Goal: Find specific page/section: Find specific page/section

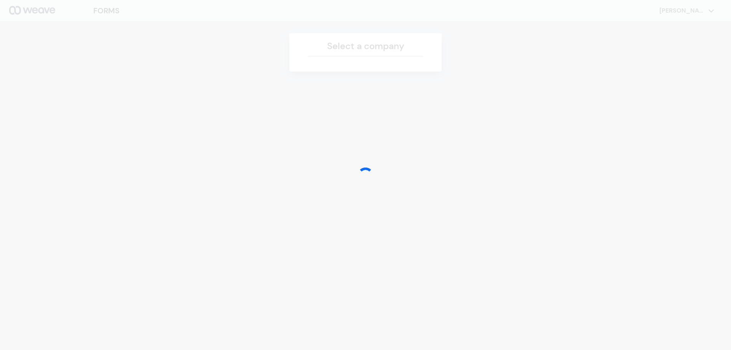
click at [357, 103] on div at bounding box center [365, 175] width 731 height 350
click at [367, 174] on div at bounding box center [365, 175] width 15 height 15
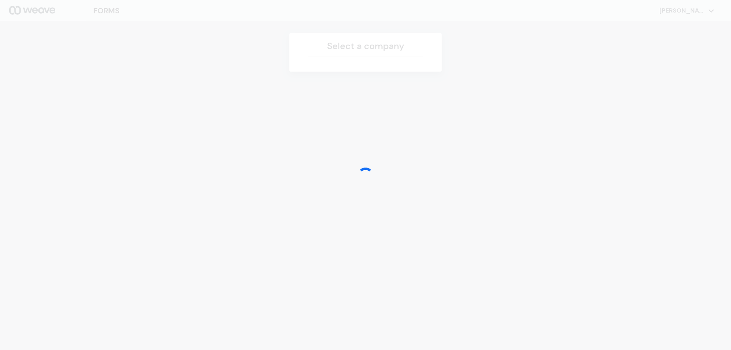
click at [367, 174] on div at bounding box center [365, 175] width 15 height 15
click at [355, 173] on div at bounding box center [365, 175] width 731 height 350
drag, startPoint x: 323, startPoint y: 192, endPoint x: 315, endPoint y: 182, distance: 11.9
click at [321, 190] on div at bounding box center [365, 175] width 731 height 350
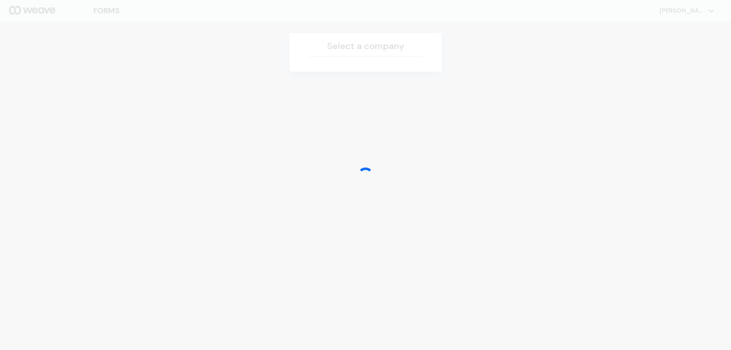
drag, startPoint x: 299, startPoint y: 168, endPoint x: 299, endPoint y: 163, distance: 5.0
click at [299, 163] on div at bounding box center [365, 175] width 731 height 350
click at [299, 162] on div at bounding box center [365, 175] width 731 height 350
click at [134, 107] on div at bounding box center [365, 175] width 731 height 350
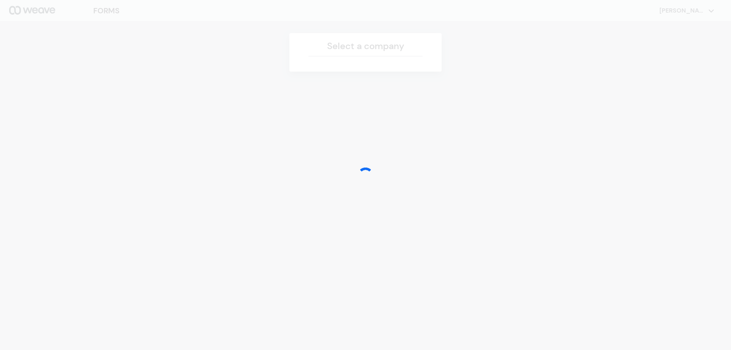
click at [134, 107] on div at bounding box center [365, 175] width 731 height 350
click at [134, 106] on div at bounding box center [365, 175] width 731 height 350
click at [144, 110] on div at bounding box center [365, 175] width 731 height 350
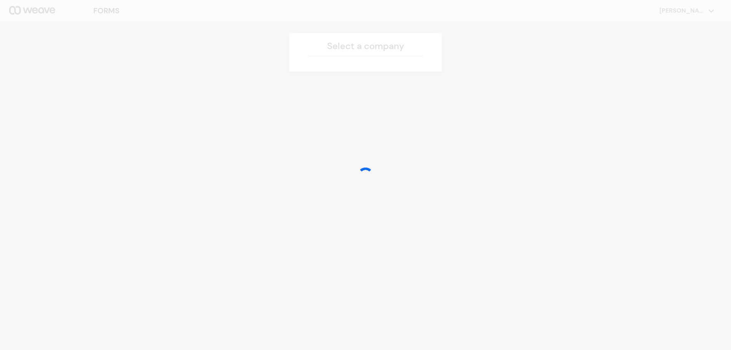
click at [146, 111] on div at bounding box center [365, 175] width 731 height 350
click at [147, 111] on div at bounding box center [365, 175] width 731 height 350
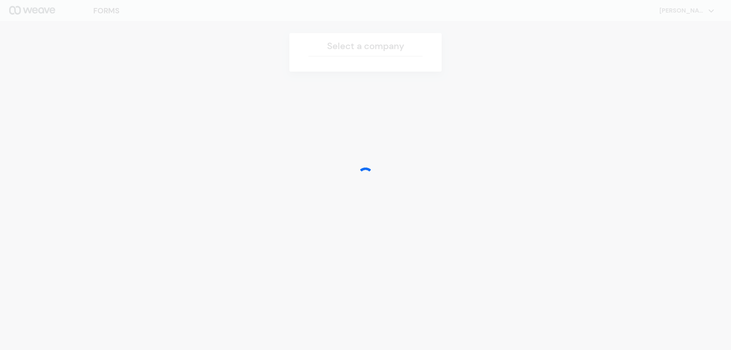
drag, startPoint x: 192, startPoint y: 176, endPoint x: 121, endPoint y: 49, distance: 145.6
click at [121, 49] on div at bounding box center [365, 175] width 731 height 350
drag, startPoint x: 95, startPoint y: 26, endPoint x: 92, endPoint y: 11, distance: 14.5
click at [93, 21] on div at bounding box center [365, 175] width 731 height 350
click at [92, 11] on div at bounding box center [365, 175] width 731 height 350
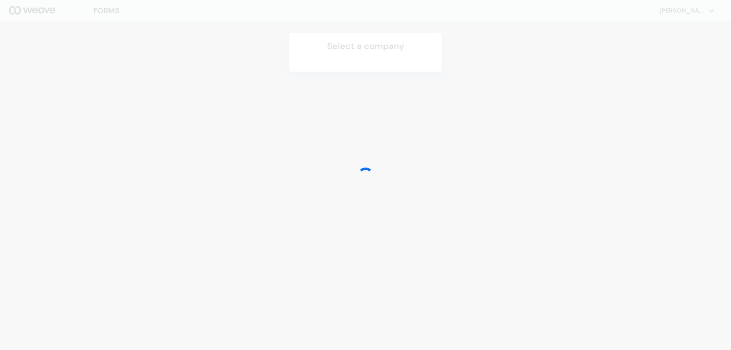
click at [77, 13] on div at bounding box center [365, 175] width 731 height 350
click at [52, 14] on div at bounding box center [365, 175] width 731 height 350
drag, startPoint x: 52, startPoint y: 14, endPoint x: 74, endPoint y: 2, distance: 24.5
click at [58, 11] on div at bounding box center [365, 175] width 731 height 350
